Goal: Transaction & Acquisition: Book appointment/travel/reservation

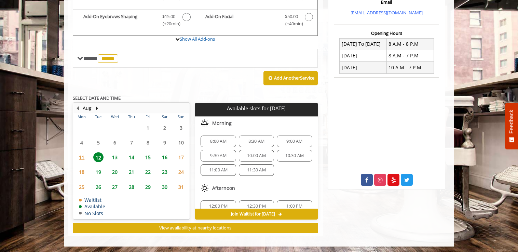
scroll to position [236, 0]
click at [253, 139] on span "8:30 AM" at bounding box center [256, 141] width 16 height 5
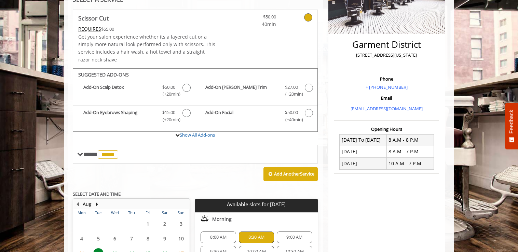
scroll to position [138, 0]
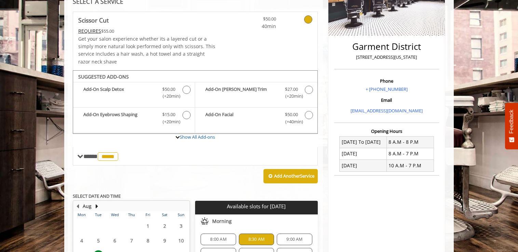
click at [140, 0] on div "SELECT A SERVICE" at bounding box center [195, 1] width 245 height 6
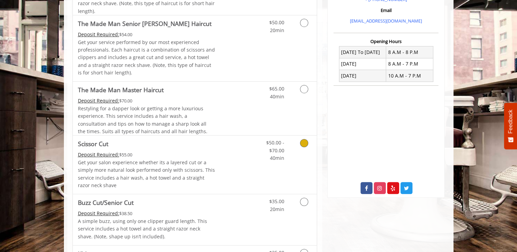
click at [283, 171] on div "$50.00 - $70.00 40min" at bounding box center [286, 165] width 61 height 58
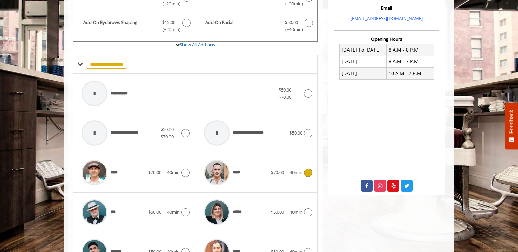
scroll to position [257, 0]
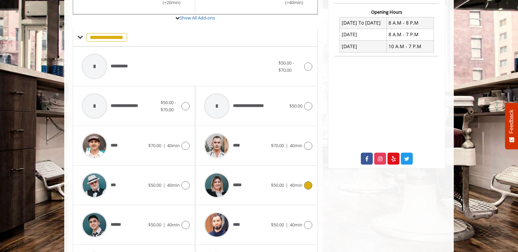
click at [238, 189] on span "*****" at bounding box center [222, 185] width 43 height 32
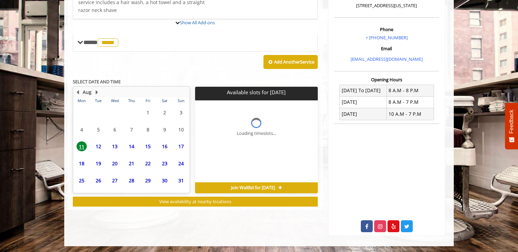
scroll to position [226, 0]
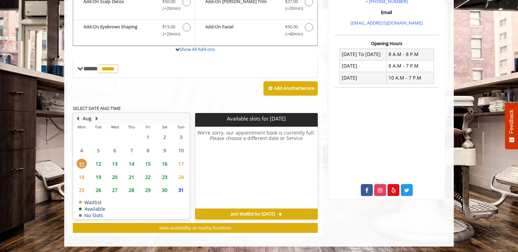
click at [98, 162] on span "12" at bounding box center [98, 164] width 10 height 10
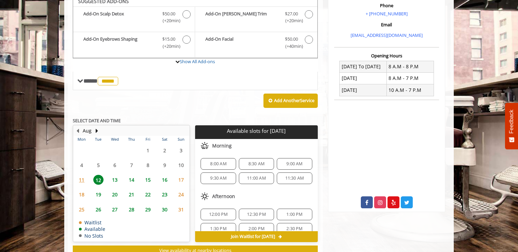
scroll to position [208, 0]
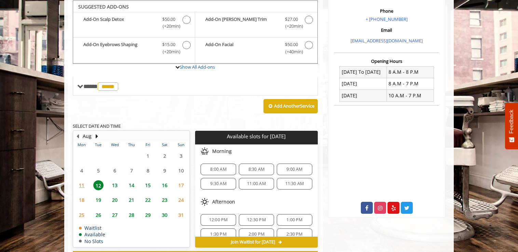
click at [267, 168] on span "8:30 AM" at bounding box center [256, 169] width 29 height 5
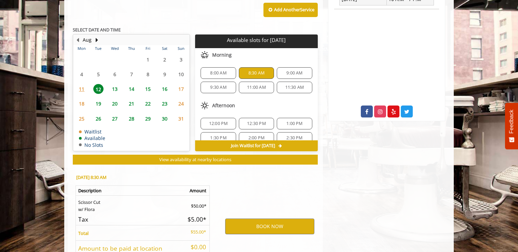
scroll to position [359, 0]
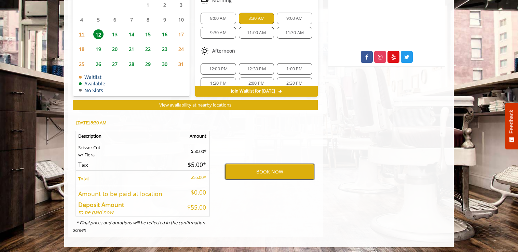
click at [258, 175] on button "BOOK NOW" at bounding box center [269, 172] width 89 height 16
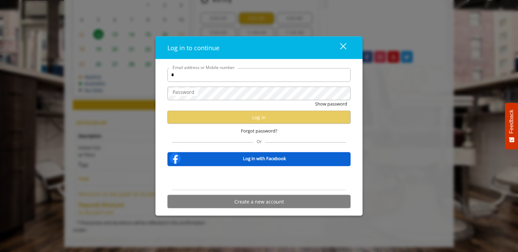
type input "**********"
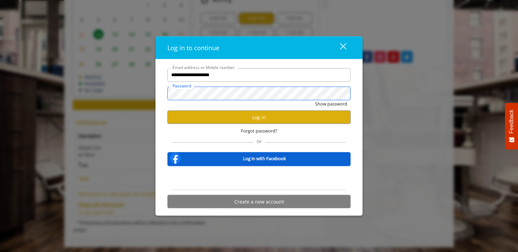
click at [315, 100] on button "Show password" at bounding box center [331, 103] width 32 height 7
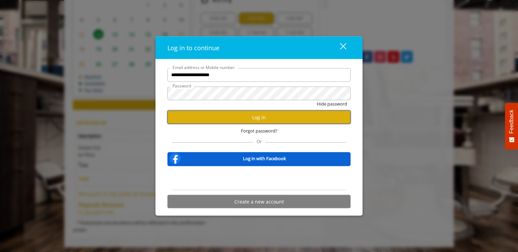
click at [258, 123] on button "Log in" at bounding box center [258, 117] width 183 height 13
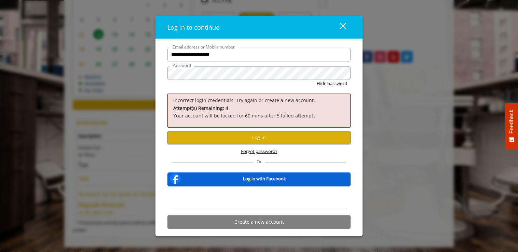
click at [248, 149] on span "Forgot password?" at bounding box center [259, 151] width 37 height 7
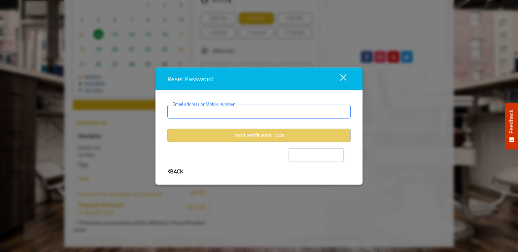
click at [212, 113] on input "Email address or Mobile number" at bounding box center [258, 112] width 183 height 14
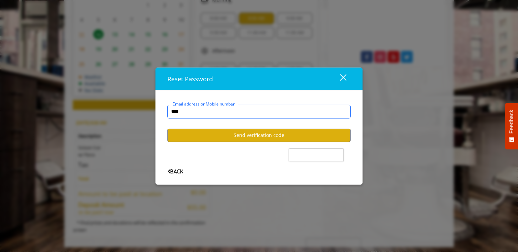
type input "**********"
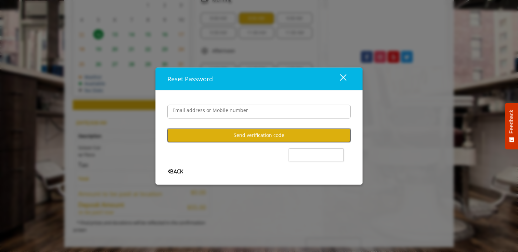
click at [209, 137] on button "Send verification code" at bounding box center [258, 134] width 183 height 13
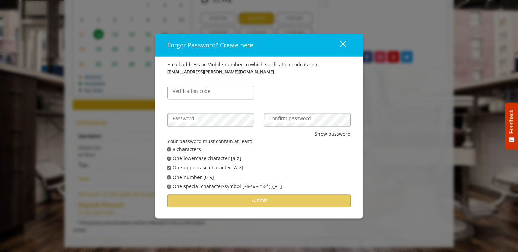
click at [210, 92] on label "Verification code" at bounding box center [191, 91] width 45 height 8
click at [210, 92] on input "Verification code" at bounding box center [210, 93] width 86 height 14
type input "******"
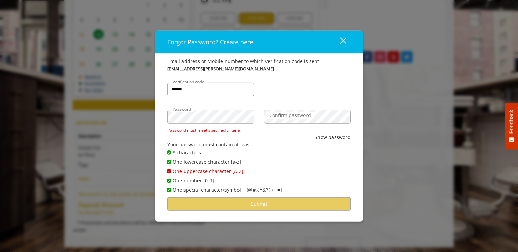
click at [344, 161] on span "✔ Password Satisfies One lowercase character [a-z]" at bounding box center [261, 162] width 189 height 8
click at [124, 108] on div "Forgot Password? Create here close Email address or Mobile number to which veri…" at bounding box center [259, 126] width 518 height 252
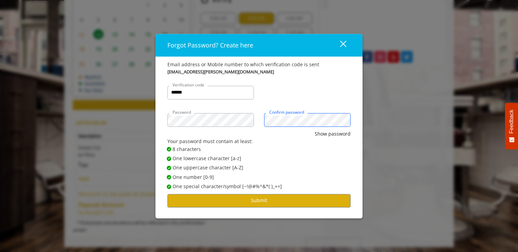
click at [315, 130] on button "Show password" at bounding box center [333, 134] width 36 height 8
click at [205, 204] on button "Submit" at bounding box center [258, 200] width 183 height 13
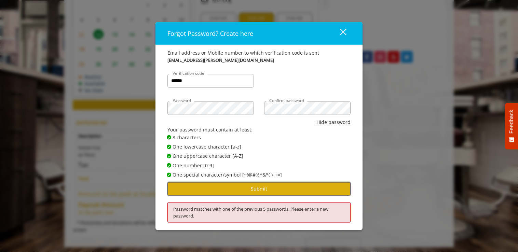
click at [246, 191] on button "Submit" at bounding box center [258, 188] width 183 height 13
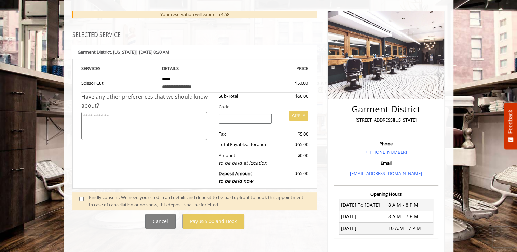
scroll to position [74, 0]
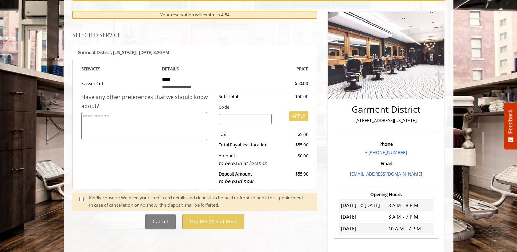
click at [78, 199] on span at bounding box center [84, 201] width 20 height 14
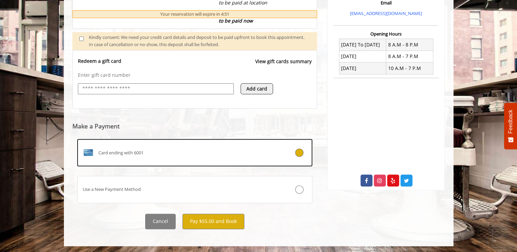
click at [137, 150] on span "Card ending with 6001" at bounding box center [120, 152] width 45 height 7
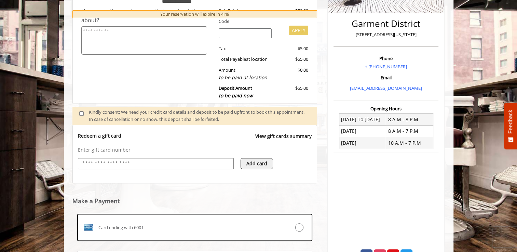
scroll to position [235, 0]
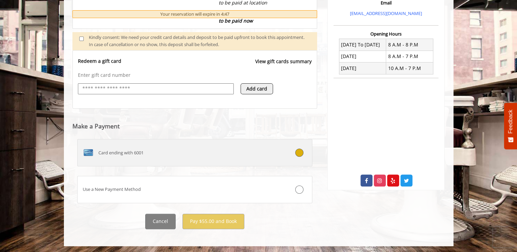
click at [302, 151] on icon at bounding box center [299, 153] width 8 height 8
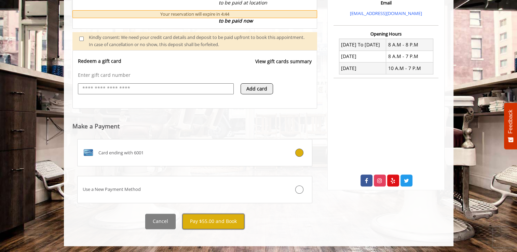
click at [219, 219] on button "Pay $55.00 and Book" at bounding box center [213, 221] width 62 height 15
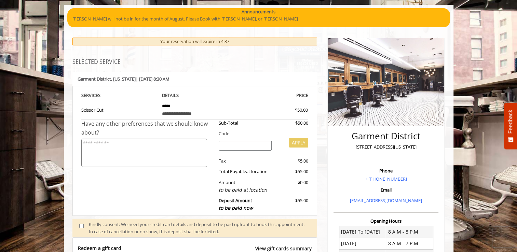
scroll to position [48, 0]
